Goal: Check status

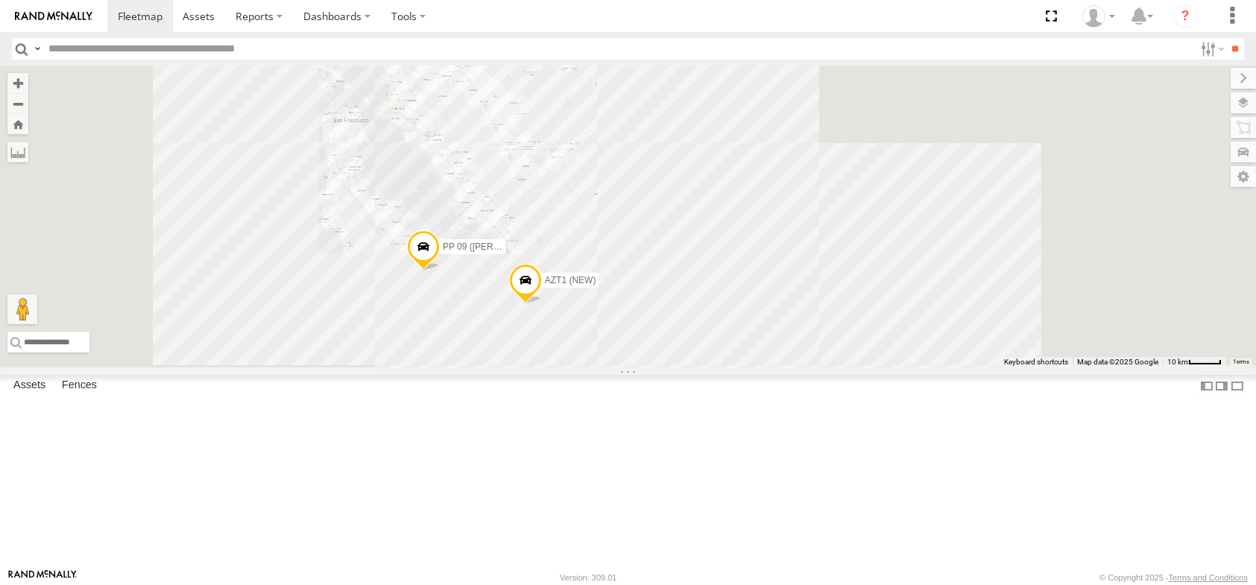
drag, startPoint x: 807, startPoint y: 350, endPoint x: 728, endPoint y: 245, distance: 131.1
click at [733, 255] on div "PP 09 ([PERSON_NAME]) AZT1 (NEW)" at bounding box center [628, 217] width 1256 height 302
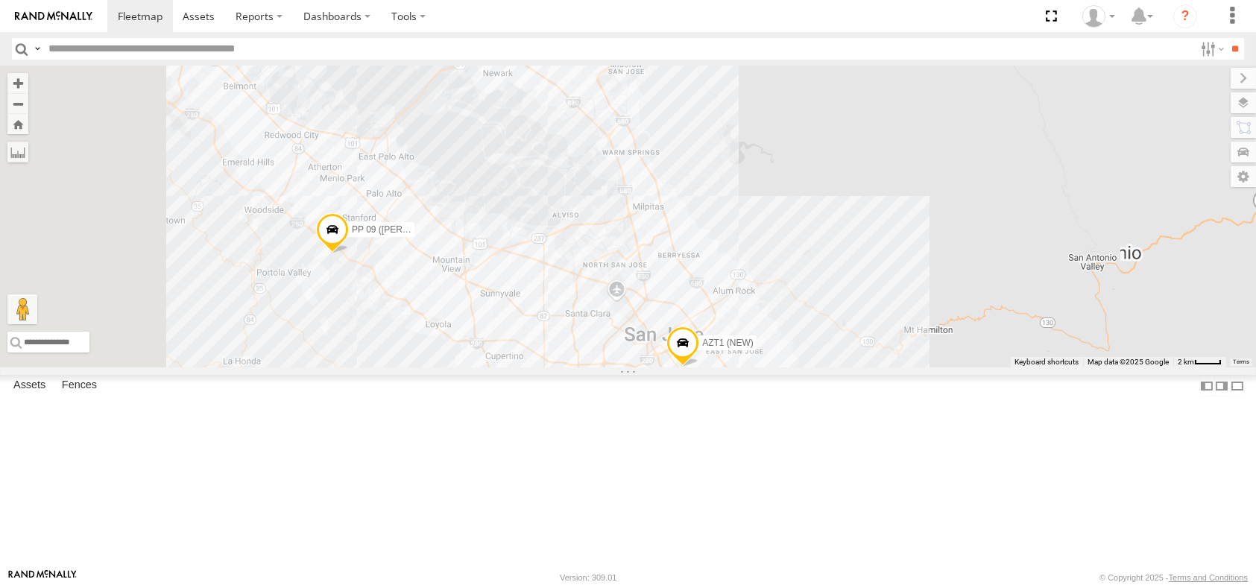
drag, startPoint x: 1059, startPoint y: 426, endPoint x: 796, endPoint y: 171, distance: 365.9
click at [804, 174] on div "PP 09 ([PERSON_NAME]) AZT1 (NEW)" at bounding box center [628, 217] width 1256 height 302
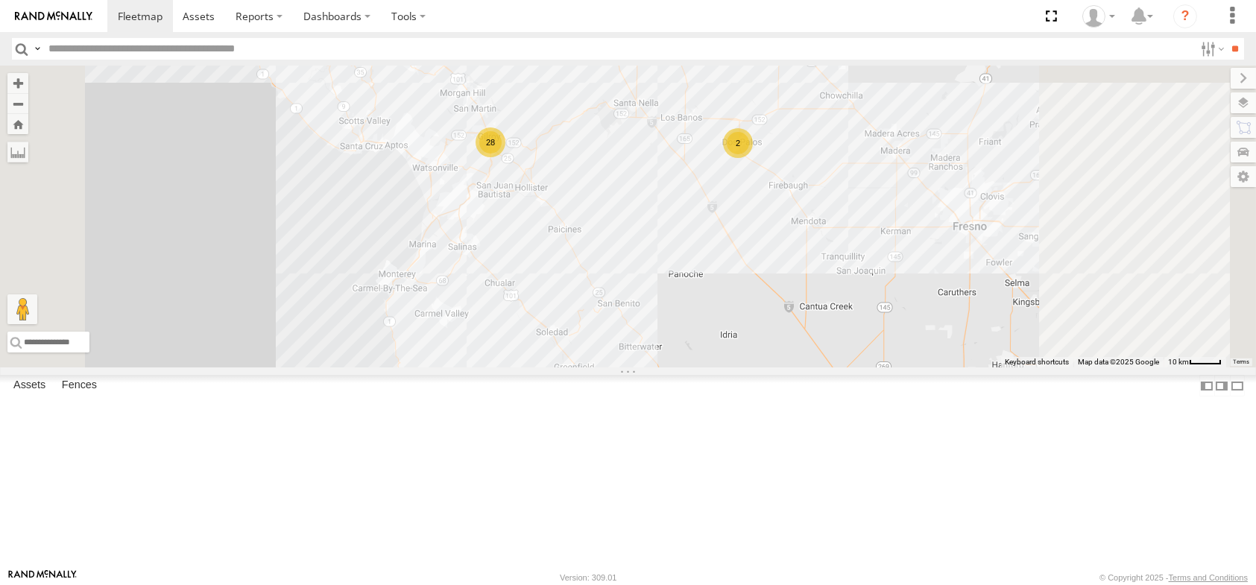
drag, startPoint x: 892, startPoint y: 333, endPoint x: 787, endPoint y: 304, distance: 109.1
click at [788, 306] on div "PP 09 ([PERSON_NAME]) AZT1 (NEW) 28 2" at bounding box center [628, 217] width 1256 height 302
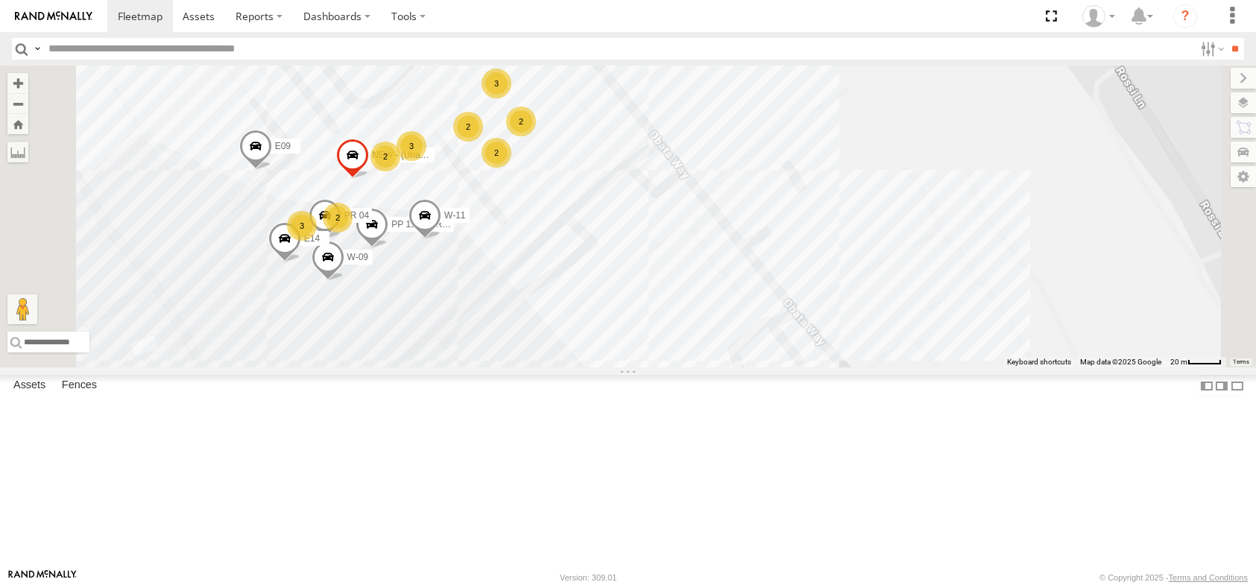
click at [0, 0] on div "All Assets" at bounding box center [0, 0] width 0 height 0
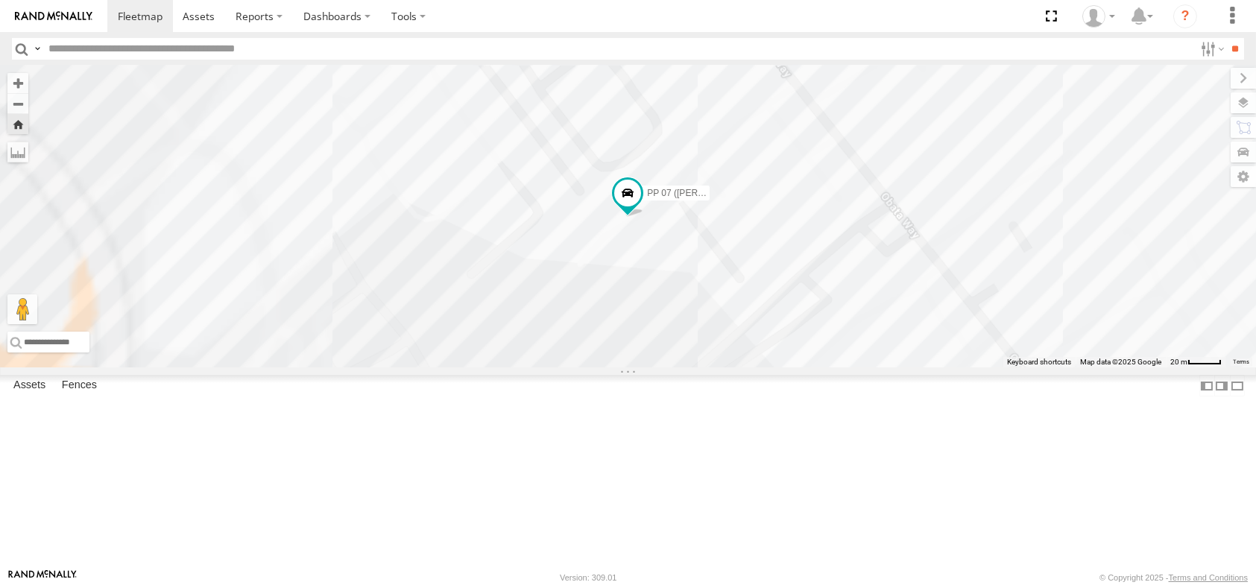
click at [0, 0] on link at bounding box center [0, 0] width 0 height 0
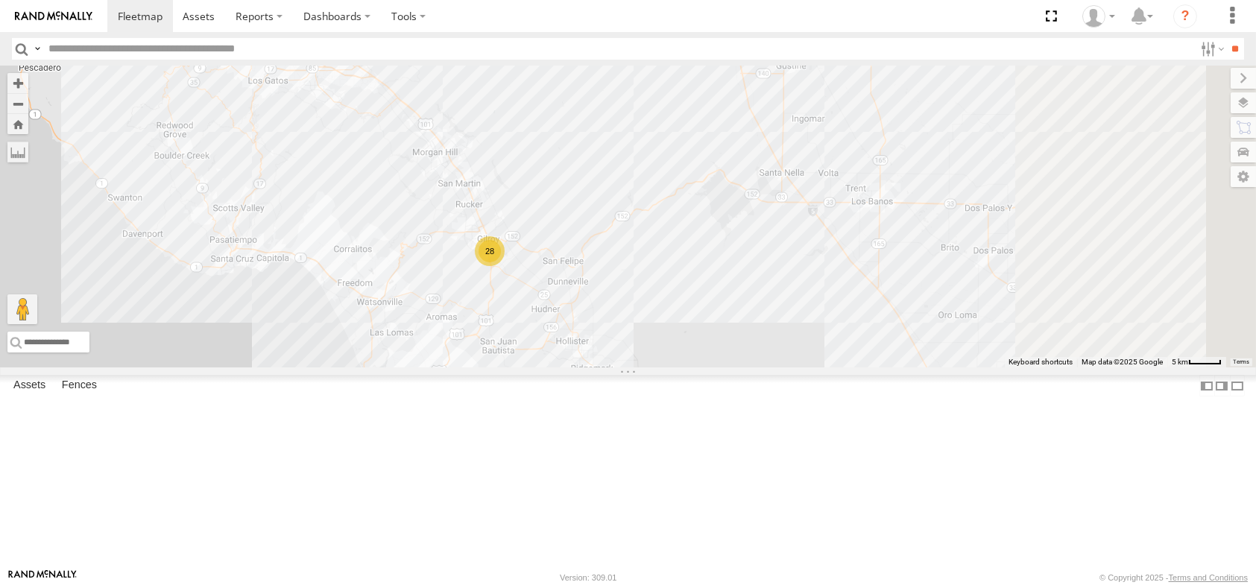
drag, startPoint x: 1097, startPoint y: 385, endPoint x: 814, endPoint y: 409, distance: 284.2
click at [813, 368] on div "28 AZT1 (NEW)" at bounding box center [628, 217] width 1256 height 302
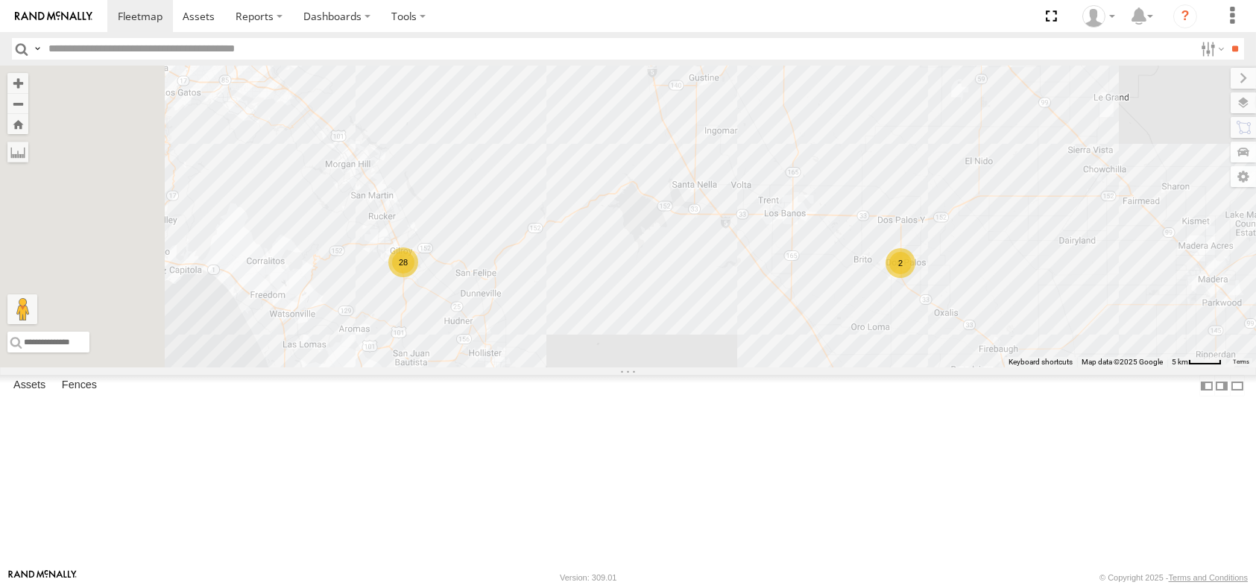
drag, startPoint x: 752, startPoint y: 400, endPoint x: 924, endPoint y: 424, distance: 174.0
click at [921, 368] on div "AZT1 (NEW) 28 2" at bounding box center [628, 217] width 1256 height 302
